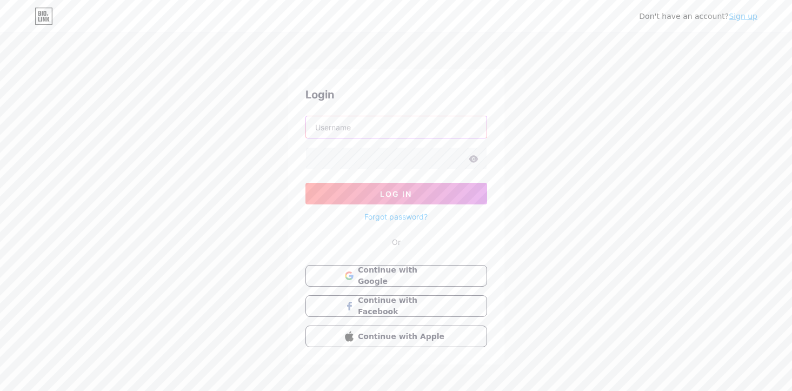
click at [378, 132] on input "text" at bounding box center [396, 127] width 181 height 22
type input "hrishika30"
click at [305, 183] on button "Log In" at bounding box center [396, 194] width 182 height 22
click at [579, 142] on div "Don't have an account? Sign up Login hrishika30 Log In Forgot password? Or Cont…" at bounding box center [396, 199] width 792 height 399
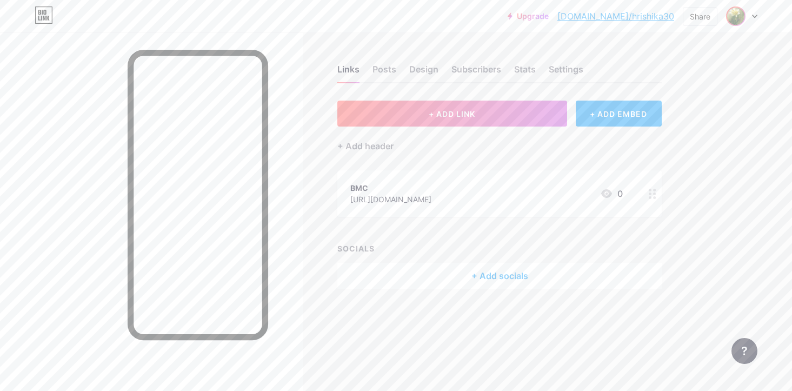
click at [745, 17] on div at bounding box center [741, 15] width 31 height 19
click at [697, 119] on link "Account settings" at bounding box center [690, 122] width 134 height 29
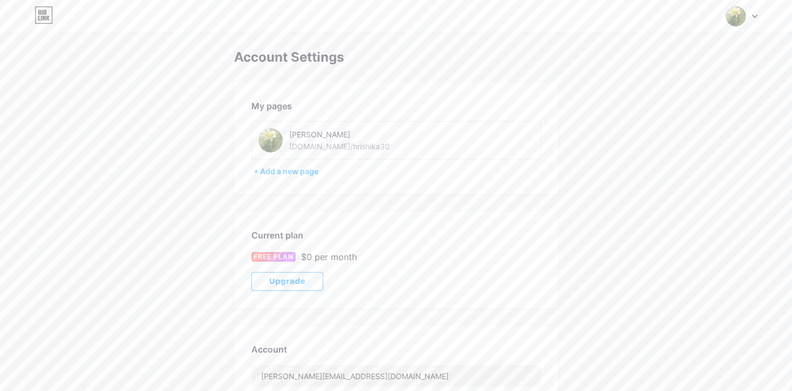
click at [40, 15] on icon at bounding box center [44, 14] width 18 height 17
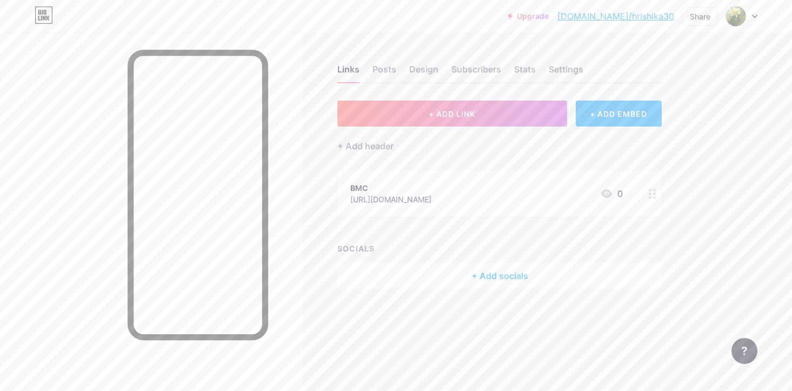
click at [745, 197] on div "Upgrade bio.link/hrishi... bio.link/hrishika30 Share Switch accounts Hazel bio.…" at bounding box center [396, 195] width 792 height 391
click at [645, 14] on link "bio.link/hrishika30" at bounding box center [615, 16] width 117 height 13
click at [728, 13] on img at bounding box center [735, 16] width 17 height 17
click at [689, 95] on div "+ Add a new page" at bounding box center [690, 93] width 121 height 11
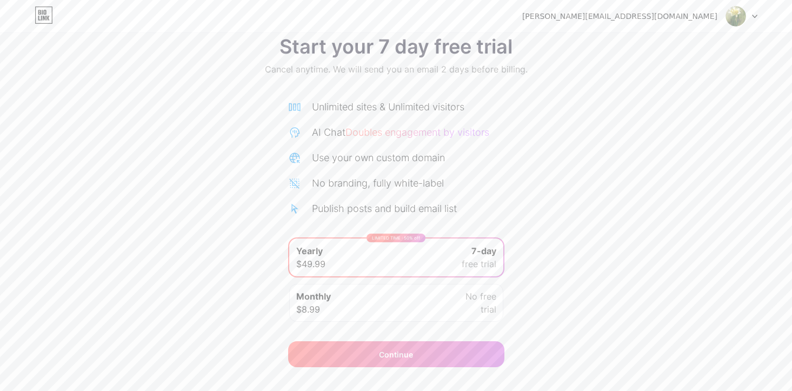
scroll to position [44, 0]
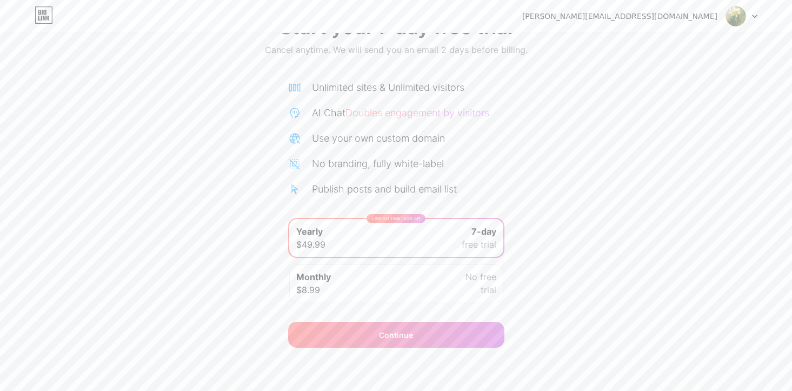
click at [558, 252] on div "Start your 7 day free trial Cancel anytime. We will send you an email 2 days be…" at bounding box center [396, 176] width 792 height 342
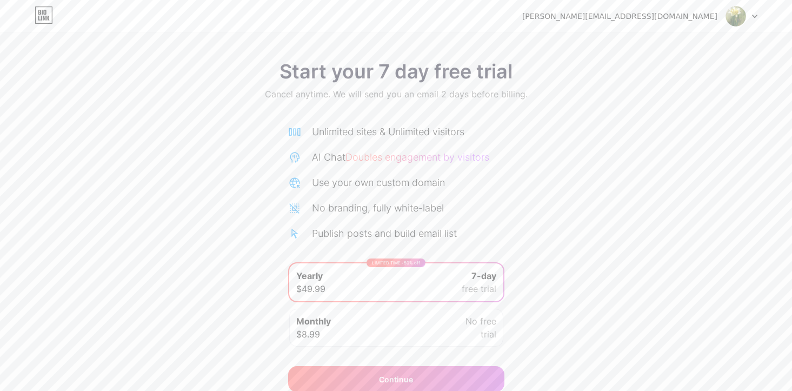
click at [738, 10] on img at bounding box center [735, 16] width 21 height 21
click at [676, 43] on li "Logout" at bounding box center [690, 44] width 134 height 29
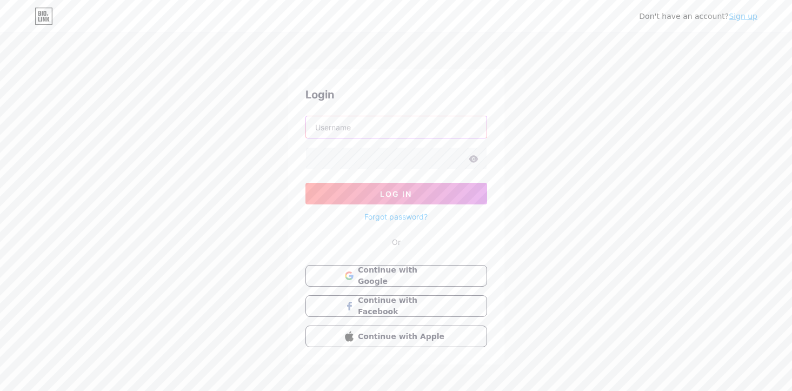
click at [344, 124] on input "text" at bounding box center [396, 127] width 181 height 22
type input "hrishika41"
click at [305, 183] on button "Log In" at bounding box center [396, 194] width 182 height 22
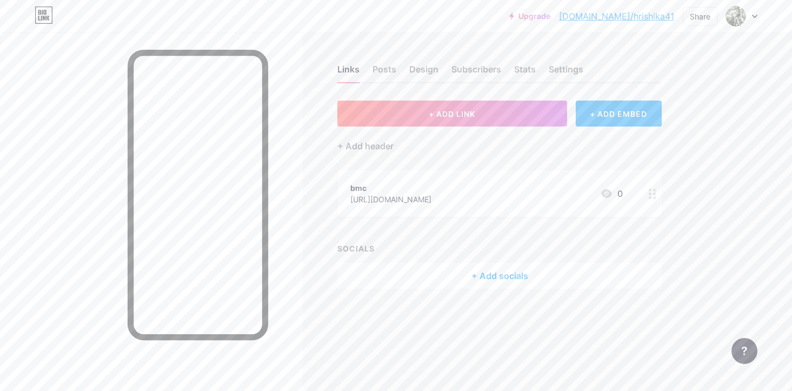
click at [655, 12] on link "[DOMAIN_NAME]/hrishika41" at bounding box center [616, 16] width 115 height 13
click at [733, 17] on img at bounding box center [735, 16] width 17 height 17
click at [667, 93] on div "+ Add a new page" at bounding box center [690, 93] width 121 height 11
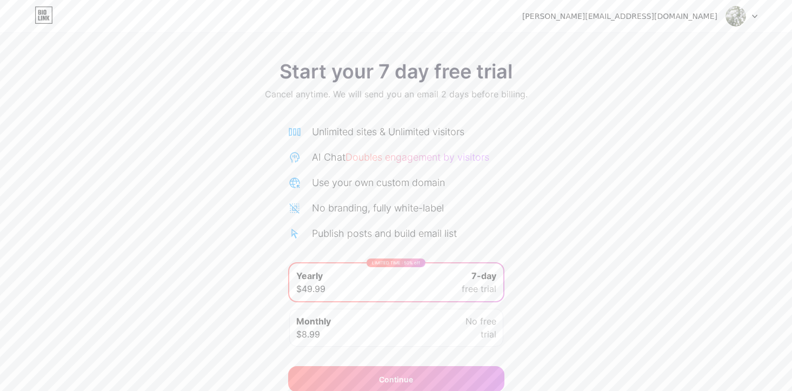
click at [363, 332] on div "Monthly $8.99 No free trial" at bounding box center [396, 328] width 214 height 38
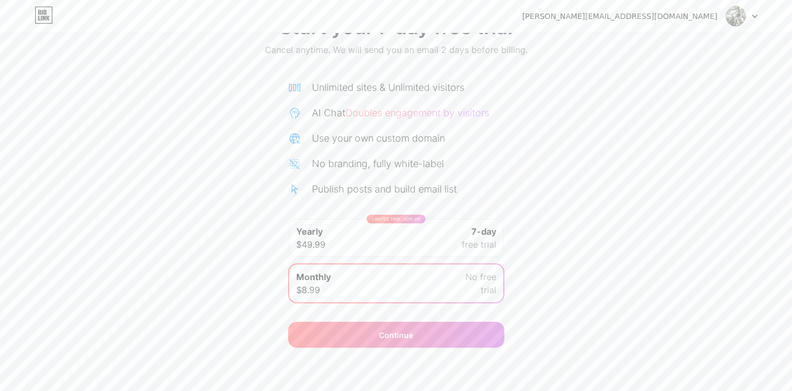
click at [406, 252] on div "LIMITED TIME : 50% off Yearly $49.99 7-day free trial" at bounding box center [396, 238] width 214 height 38
click at [408, 336] on div "Continue" at bounding box center [396, 334] width 34 height 11
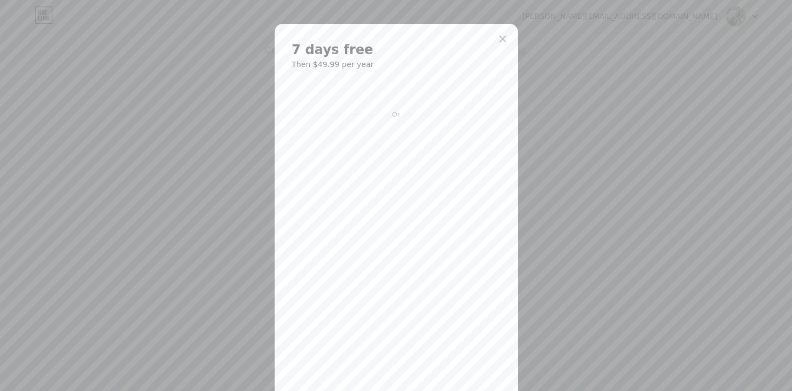
scroll to position [212, 0]
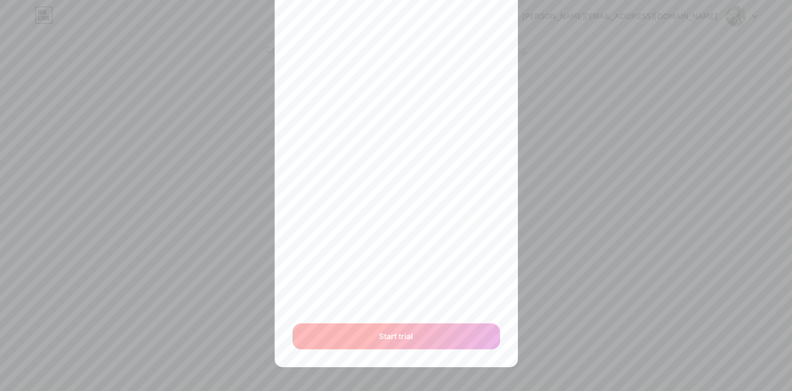
click at [367, 333] on div "Start trial" at bounding box center [396, 336] width 208 height 26
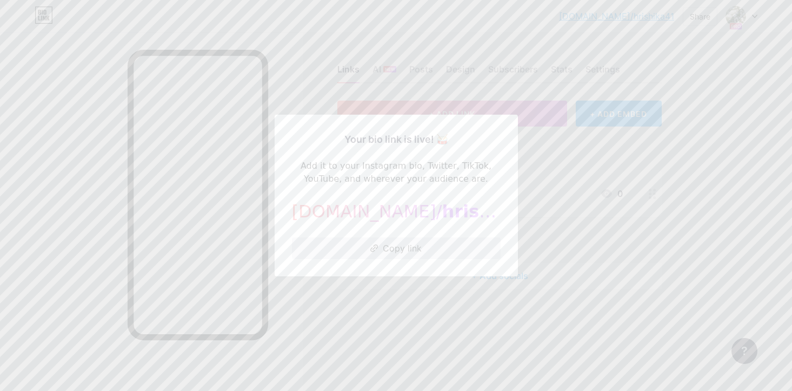
click at [428, 246] on button "Copy link" at bounding box center [396, 248] width 209 height 22
click at [646, 9] on div at bounding box center [396, 195] width 792 height 391
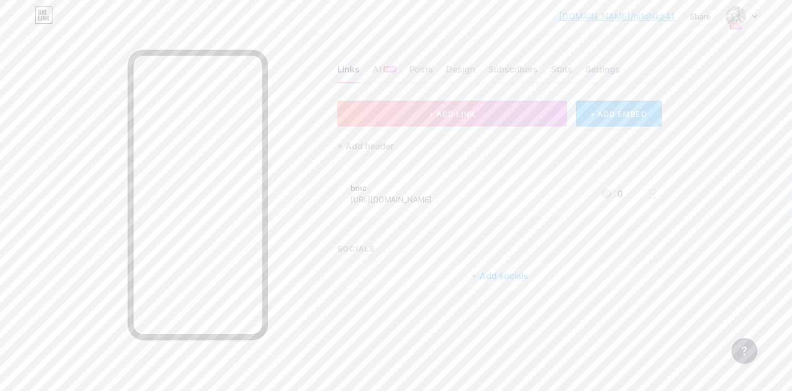
click at [645, 18] on link "[DOMAIN_NAME]/hrishika41" at bounding box center [616, 16] width 115 height 13
click at [729, 17] on img at bounding box center [735, 16] width 17 height 17
click at [698, 95] on div "+ Add a new page" at bounding box center [690, 93] width 121 height 11
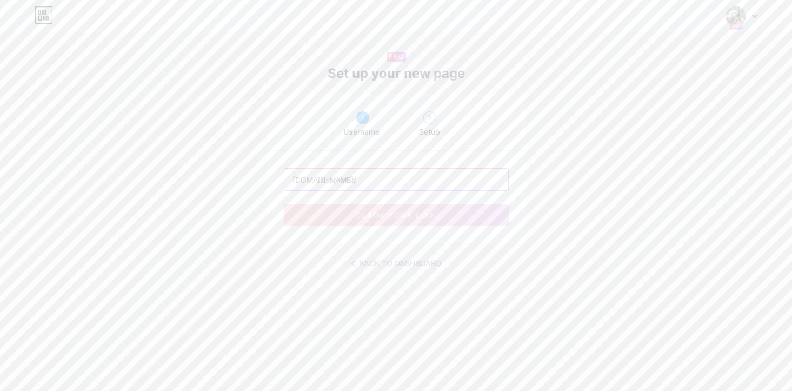
click at [413, 178] on input "text" at bounding box center [396, 180] width 224 height 22
type input "hrishika41_1"
click at [413, 221] on button "claim your link" at bounding box center [396, 215] width 225 height 22
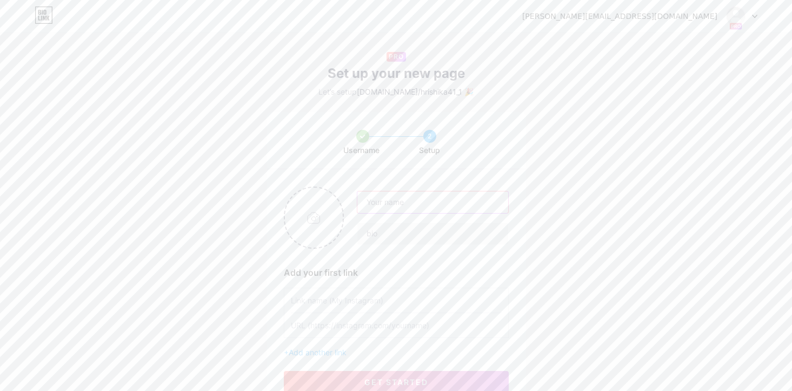
click at [412, 211] on input "text" at bounding box center [432, 202] width 150 height 22
type input "Hrishika41_01"
click at [397, 241] on input "text" at bounding box center [432, 234] width 150 height 22
type input "Page 01"
click at [370, 301] on input "text" at bounding box center [396, 300] width 211 height 24
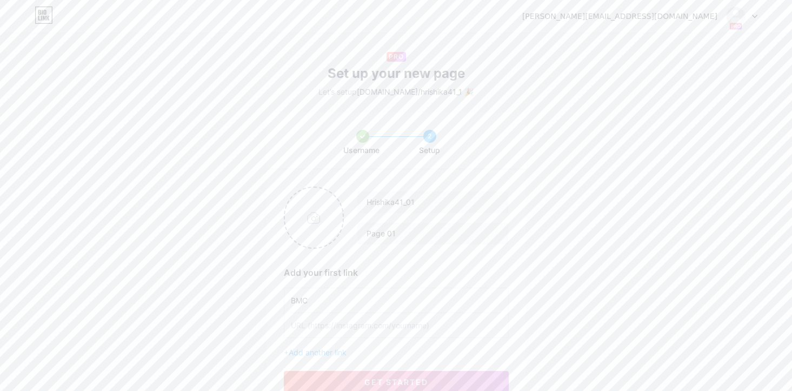
type input "BMC"
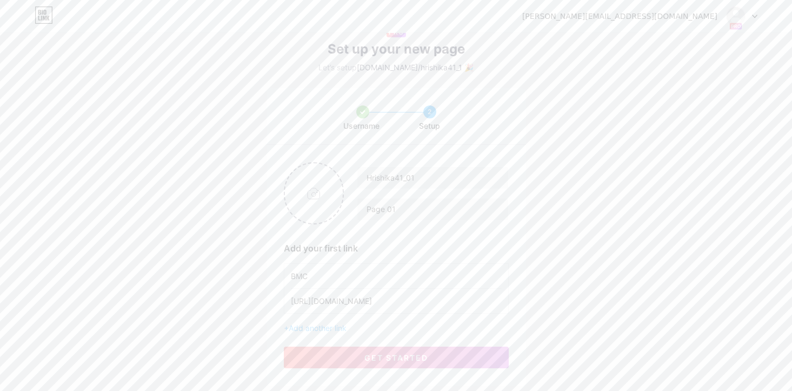
scroll to position [62, 0]
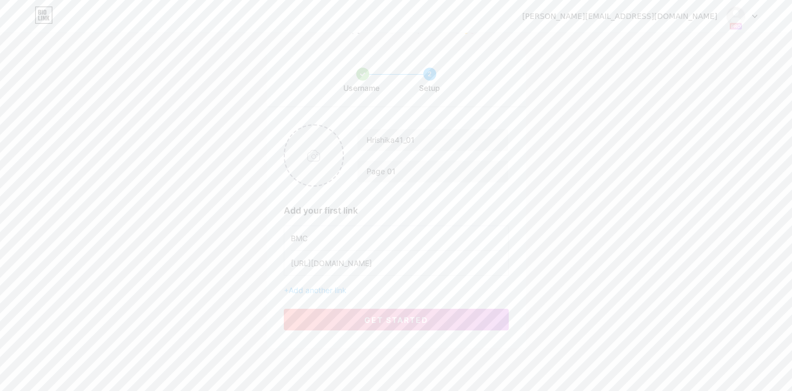
type input "https://buymeacoffee.com"
click at [316, 150] on input "file" at bounding box center [314, 155] width 58 height 60
type input "C:\fakepath\Baby Breath Girl.png"
click at [466, 190] on div "Hrishika41_01 Page 01 Add your first link BMC https://buymeacoffee.com + Add an…" at bounding box center [395, 227] width 259 height 241
click at [447, 312] on button "get started" at bounding box center [396, 320] width 225 height 22
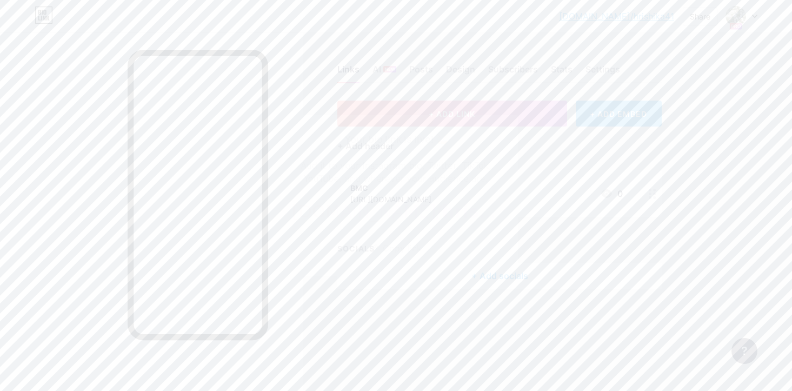
click at [585, 156] on div at bounding box center [396, 195] width 792 height 391
click at [735, 14] on img at bounding box center [735, 16] width 17 height 17
click at [707, 123] on div "+ Add a new page" at bounding box center [690, 123] width 121 height 11
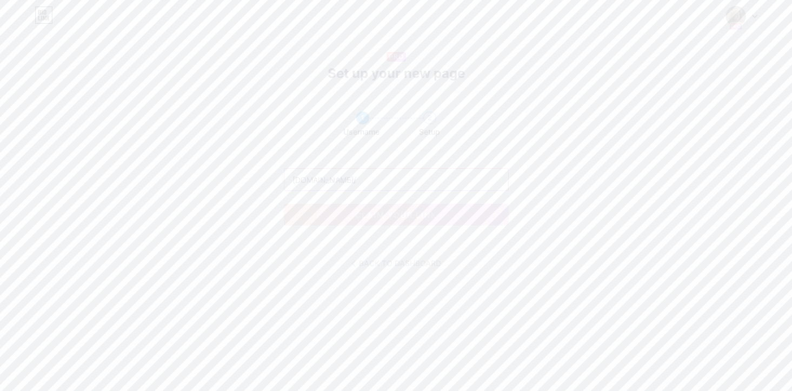
click at [341, 183] on input "text" at bounding box center [396, 180] width 224 height 22
type input "hrishika41_2"
click at [388, 213] on span "claim your link" at bounding box center [396, 214] width 82 height 9
click at [386, 204] on input "text" at bounding box center [432, 202] width 150 height 22
type input "Hrishika41_02"
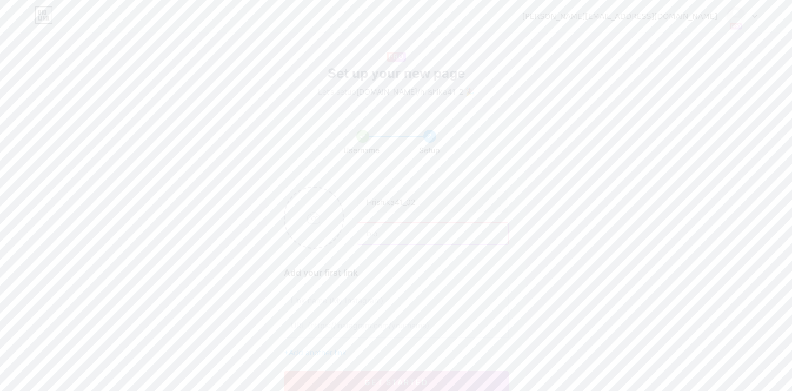
click at [393, 226] on input "text" at bounding box center [432, 234] width 150 height 22
type input "Page 2"
click at [368, 300] on input "text" at bounding box center [396, 300] width 211 height 24
type input "BMC"
type input "https://buymeacoffee.com/hrishika2"
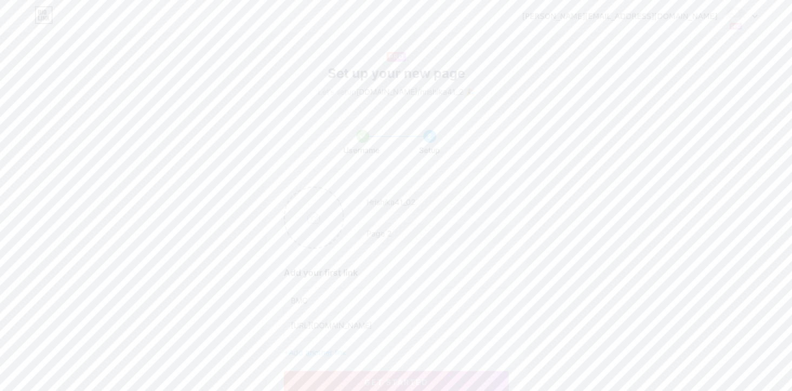
click at [319, 212] on input "file" at bounding box center [314, 218] width 58 height 60
type input "C:\fakepath\Screenshot 2024-05-03 at 11.08.52 AM.png"
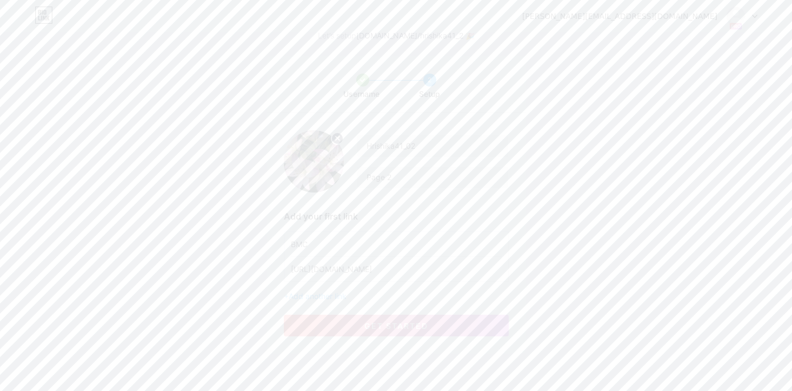
scroll to position [62, 0]
click at [425, 325] on button "get started" at bounding box center [396, 320] width 225 height 22
click at [745, 117] on div at bounding box center [396, 195] width 792 height 391
click at [743, 18] on img at bounding box center [735, 16] width 17 height 17
click at [730, 109] on div "[DOMAIN_NAME]/hrishika41_1" at bounding box center [701, 105] width 94 height 9
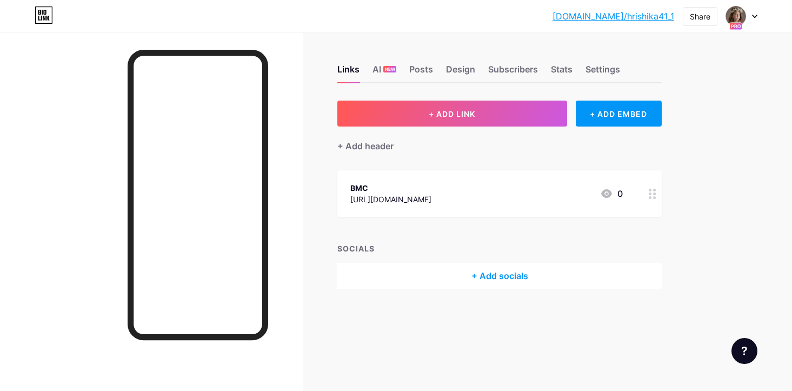
click at [659, 17] on link "[DOMAIN_NAME]/hrishika41_1" at bounding box center [613, 16] width 122 height 13
click at [725, 15] on div "[DOMAIN_NAME]/[PERSON_NAME]... [DOMAIN_NAME]/hrishika41_1 Share Switch accounts…" at bounding box center [654, 15] width 205 height 19
click at [734, 19] on img at bounding box center [735, 16] width 17 height 17
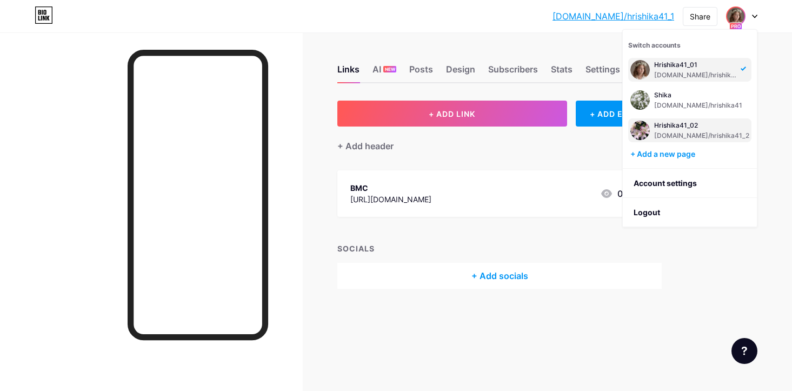
click at [709, 130] on div "Hrishika41_02 [DOMAIN_NAME]/hrishika41_2" at bounding box center [701, 130] width 95 height 19
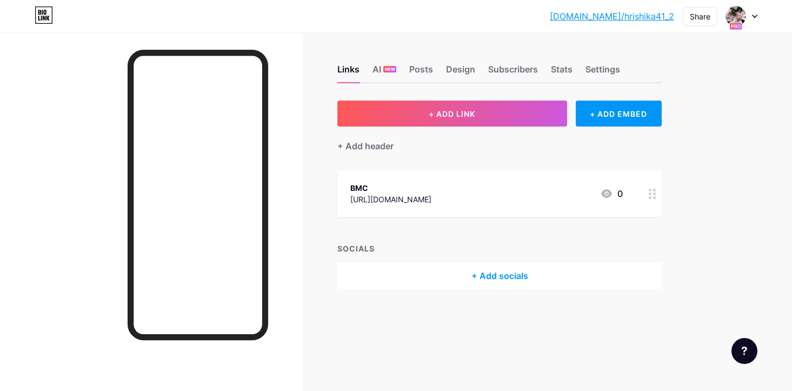
click at [652, 18] on link "[DOMAIN_NAME]/hrishika41_2" at bounding box center [612, 16] width 124 height 13
click at [733, 16] on img at bounding box center [735, 16] width 17 height 17
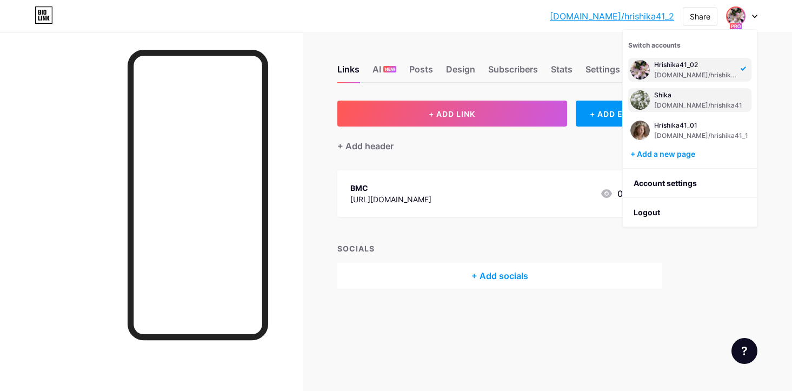
click at [697, 101] on div "[DOMAIN_NAME]/hrishika41" at bounding box center [698, 105] width 88 height 9
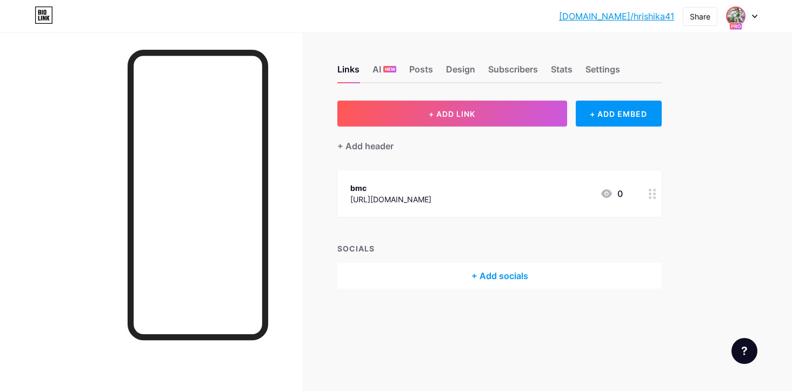
click at [743, 10] on span at bounding box center [735, 16] width 17 height 17
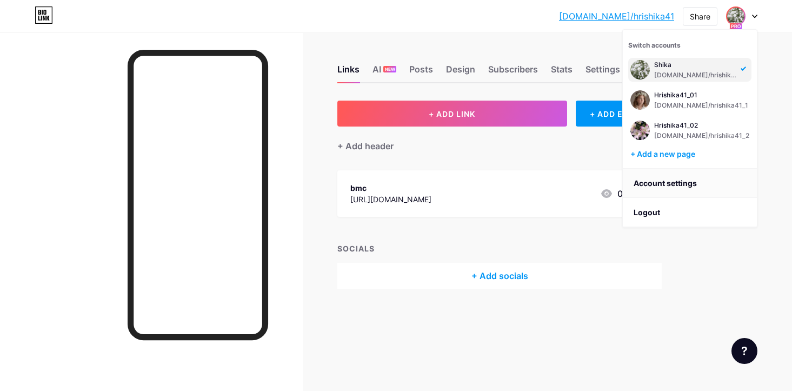
click at [689, 186] on link "Account settings" at bounding box center [690, 183] width 134 height 29
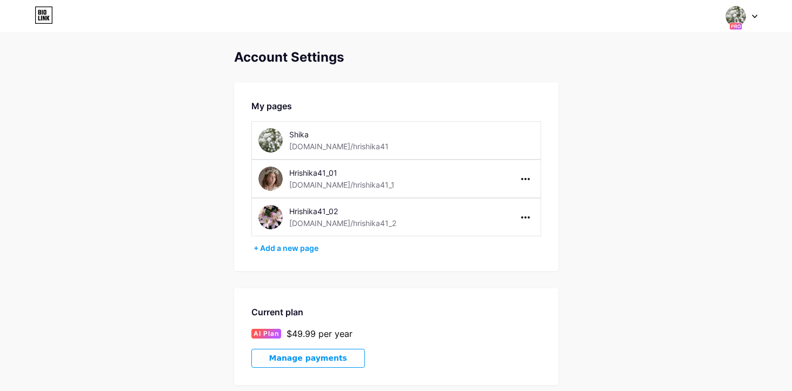
click at [740, 17] on img at bounding box center [735, 16] width 21 height 21
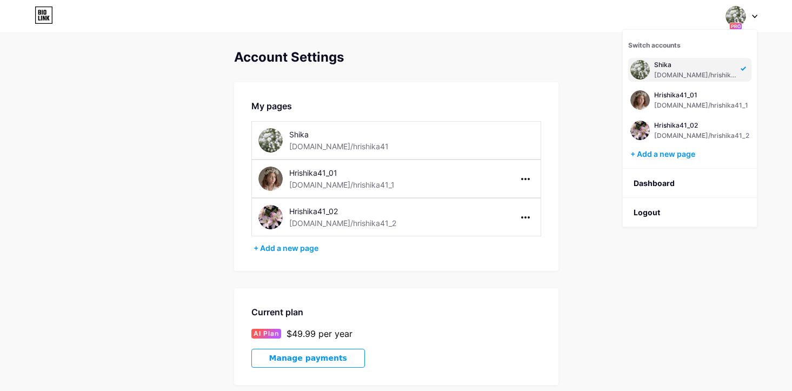
click at [701, 69] on div "Shika [DOMAIN_NAME]/hrishika41" at bounding box center [695, 69] width 83 height 19
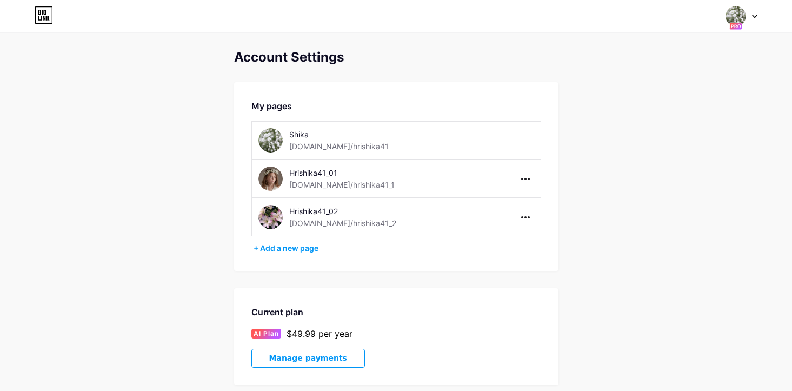
click at [743, 15] on img at bounding box center [735, 16] width 21 height 21
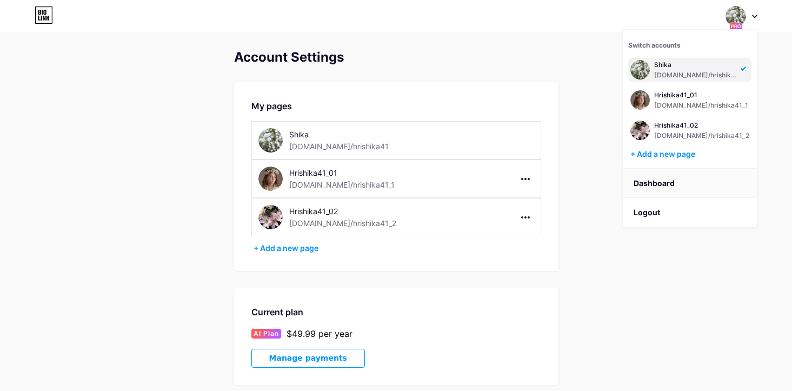
click at [661, 179] on link "Dashboard" at bounding box center [690, 183] width 134 height 29
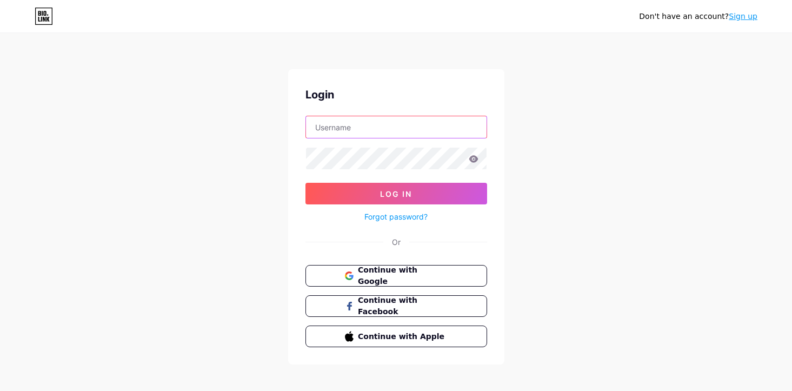
click at [373, 131] on input "text" at bounding box center [396, 127] width 181 height 22
click at [376, 132] on input "hrishika+41" at bounding box center [396, 127] width 181 height 22
type input "hrishika41"
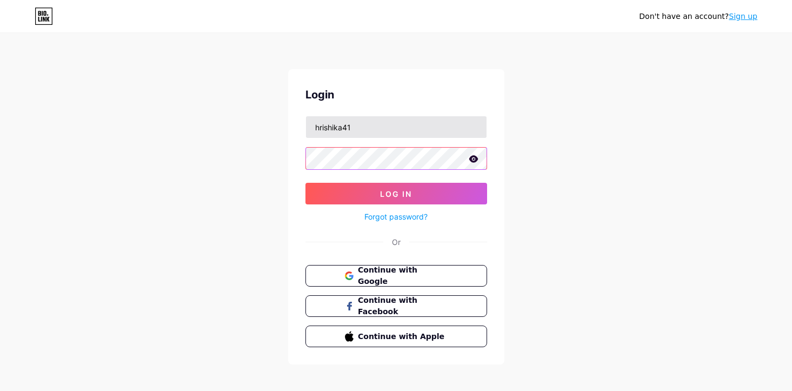
click at [305, 183] on button "Log In" at bounding box center [396, 194] width 182 height 22
